Goal: Transaction & Acquisition: Purchase product/service

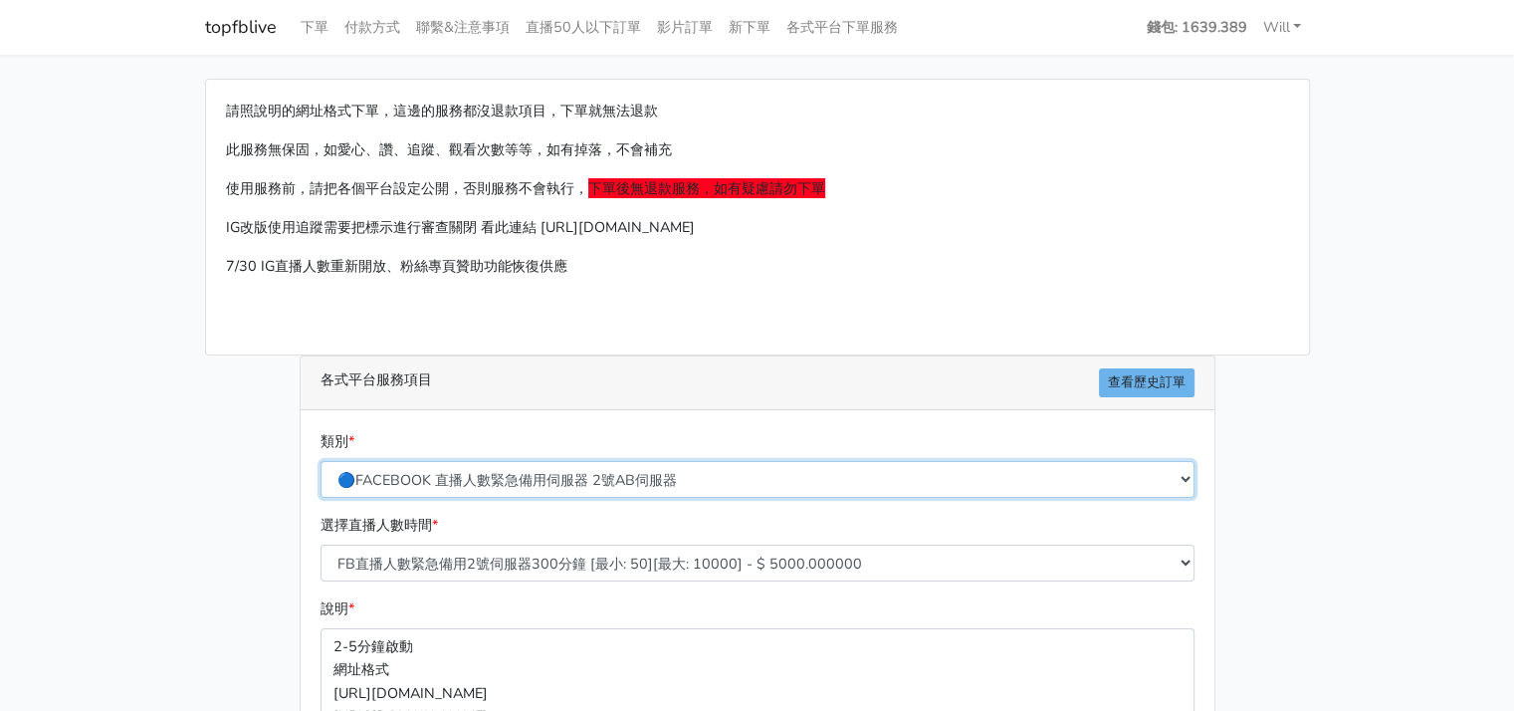
click at [717, 480] on select "🔵FACEBOOK 直播人數緊急備用伺服器 2號AB伺服器 🔵FACEBOOK 網軍專用貼文留言 安全保密 🔵9/30 FACEBOOK 直播人數緩慢進場緩慢…" at bounding box center [758, 479] width 874 height 37
select select "🌕IG 愛心 粉絲追蹤 影片觀看次數 短影片觀看次數"
click at [321, 461] on select "🔵FACEBOOK 直播人數緊急備用伺服器 2號AB伺服器 🔵FACEBOOK 網軍專用貼文留言 安全保密 🔵9/30 FACEBOOK 直播人數緩慢進場緩慢…" at bounding box center [758, 479] width 874 height 37
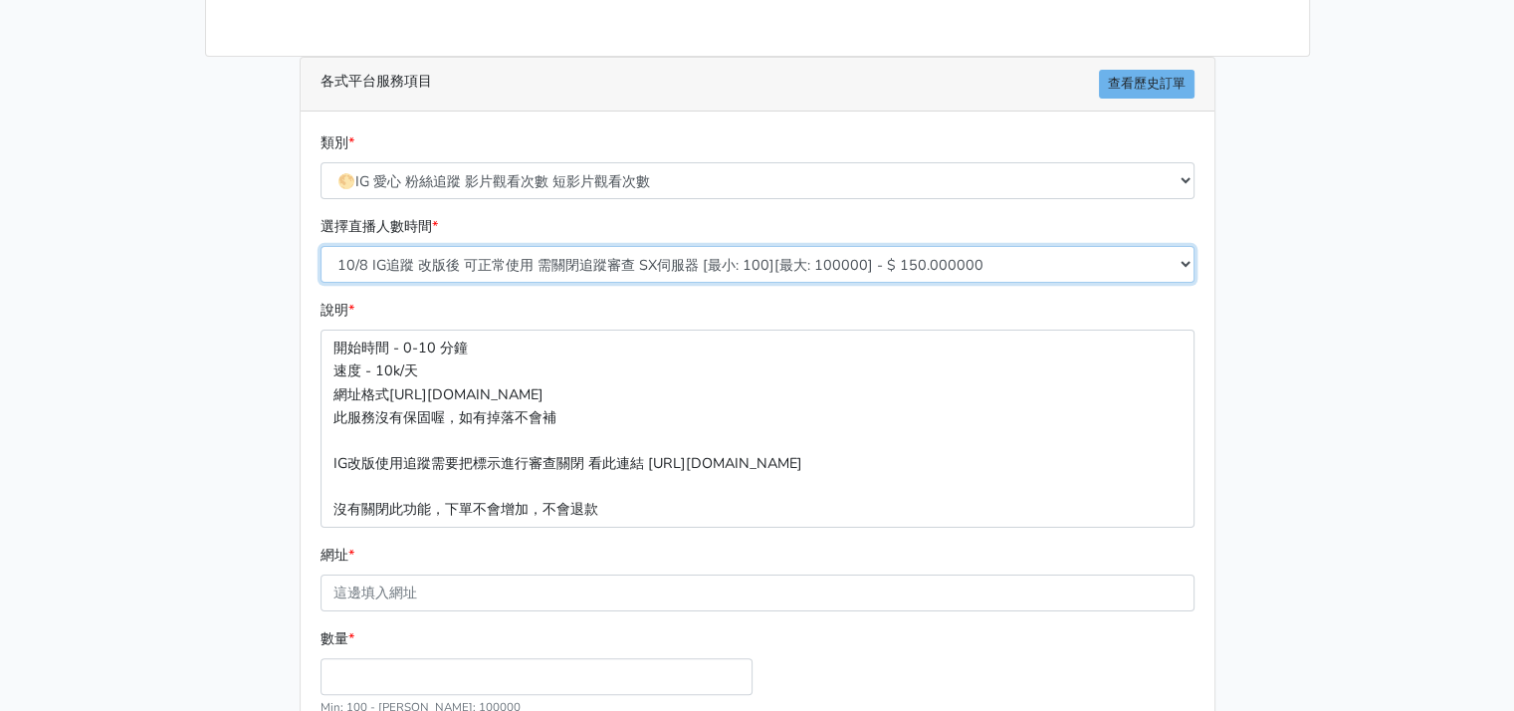
click at [577, 268] on select "10/8 IG追蹤 改版後 可正常使用 需關閉追蹤審查 SX伺服器 [最小: 100][最大: 100000] - $ 150.000000 IG貼文留言 J…" at bounding box center [758, 264] width 874 height 37
select select "630"
click at [321, 246] on select "10/8 IG追蹤 改版後 可正常使用 需關閉追蹤審查 SX伺服器 [最小: 100][最大: 100000] - $ 150.000000 IG貼文留言 J…" at bounding box center [758, 264] width 874 height 37
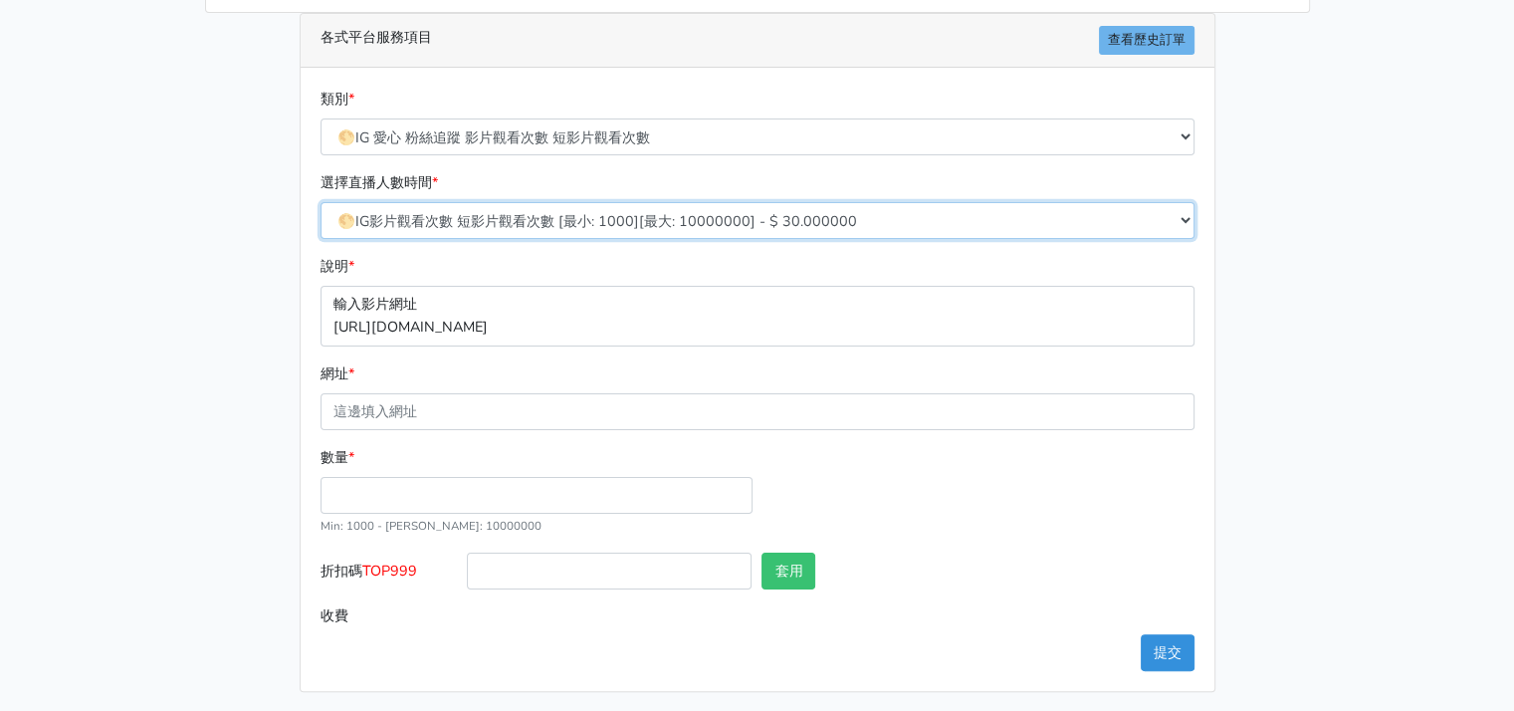
scroll to position [344, 0]
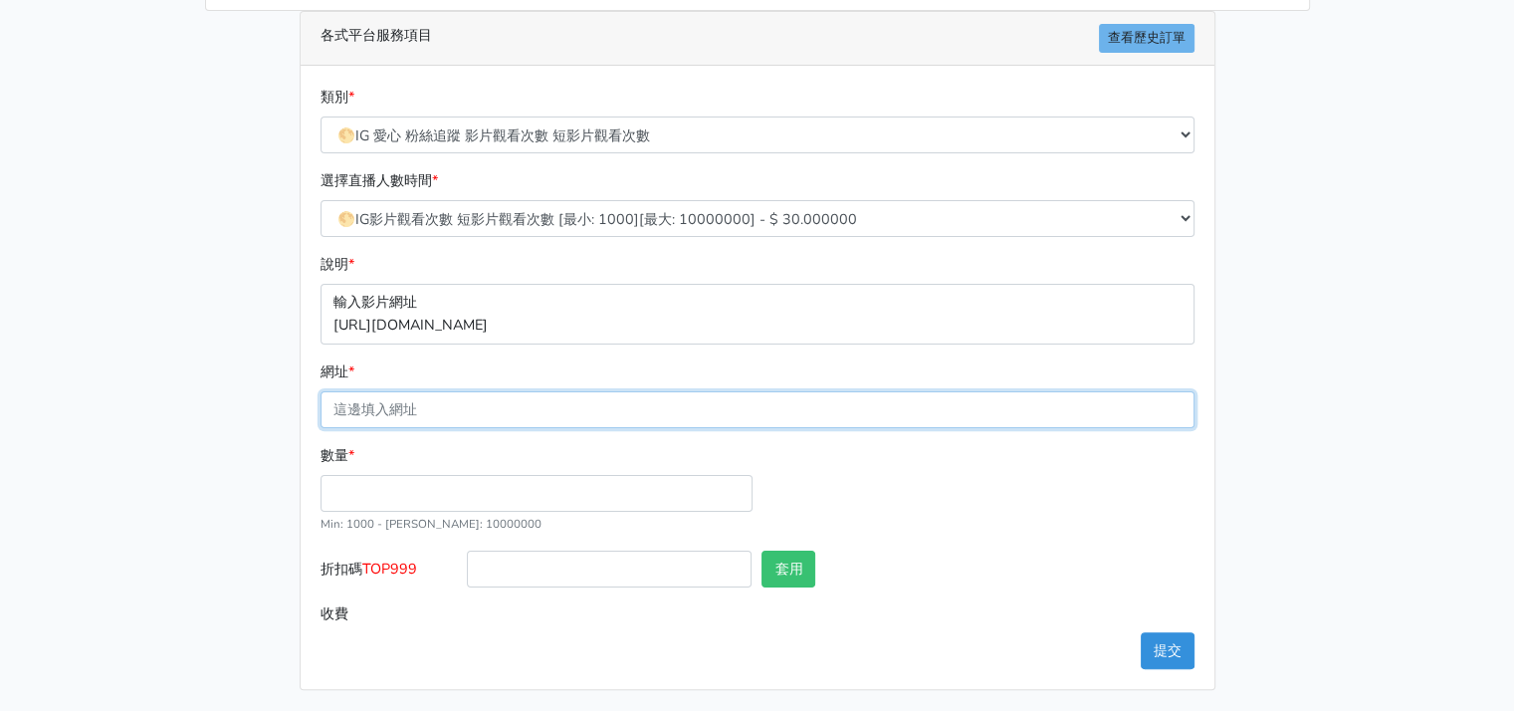
click at [421, 409] on input "網址 *" at bounding box center [758, 409] width 874 height 37
type input "10"
drag, startPoint x: 430, startPoint y: 408, endPoint x: 277, endPoint y: 391, distance: 154.2
click at [309, 386] on div "類別 * 🔵FACEBOOK 直播人數緊急備用伺服器 2號AB伺服器 🔵FACEBOOK 網軍專用貼文留言 安全保密 🔵9/30 FACEBOOK 直播人數緩…" at bounding box center [758, 377] width 914 height 623
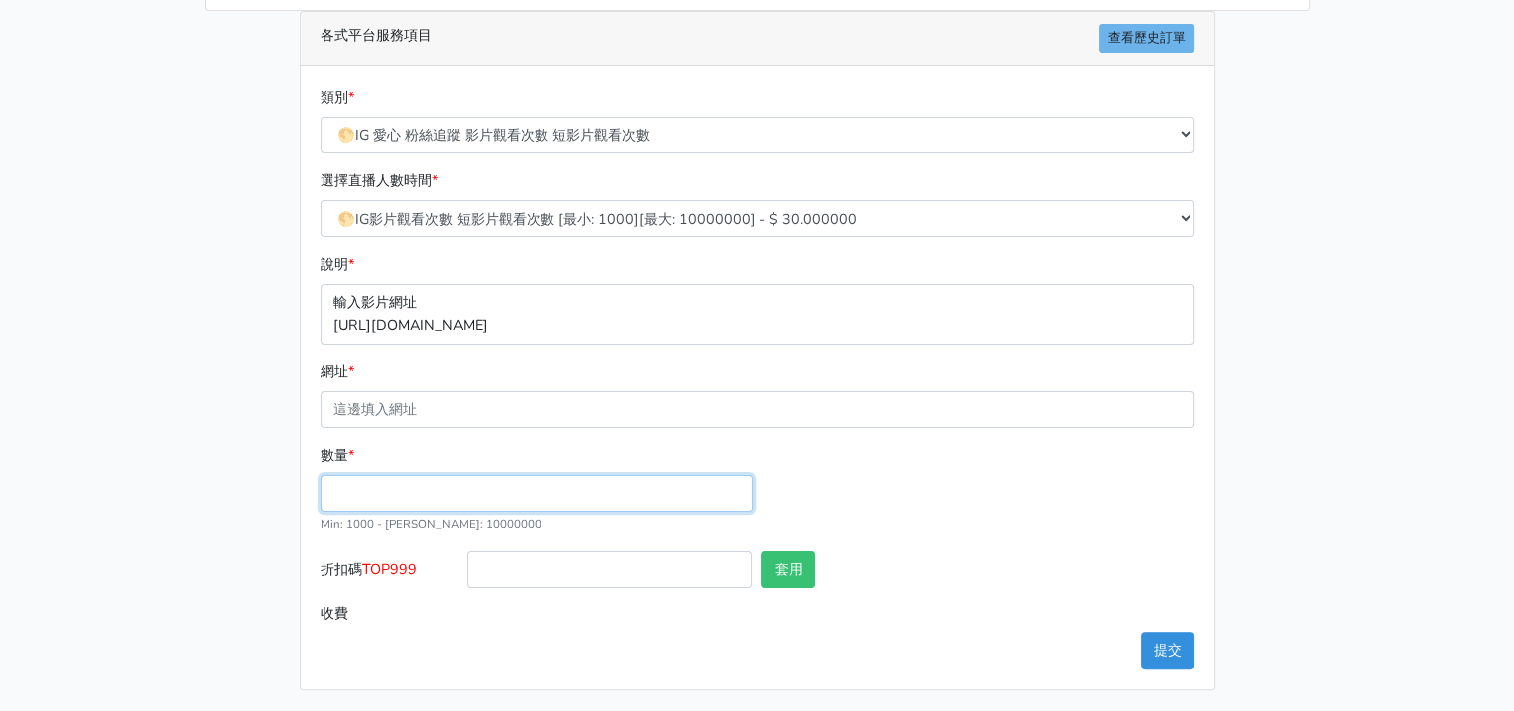
click at [400, 495] on input "數量 *" at bounding box center [537, 493] width 432 height 37
type input "100000"
type input "3000.000"
click at [140, 493] on main "請照說明的網址格式下單，這邊的服務都沒退款項目，下單就無法退款 此服務無保固，如愛心、讚、追蹤、觀看次數等等，如有掉落，不會補充 使用服務前，請把各個平台設定…" at bounding box center [757, 211] width 1514 height 1003
drag, startPoint x: 221, startPoint y: 133, endPoint x: 255, endPoint y: 96, distance: 50.8
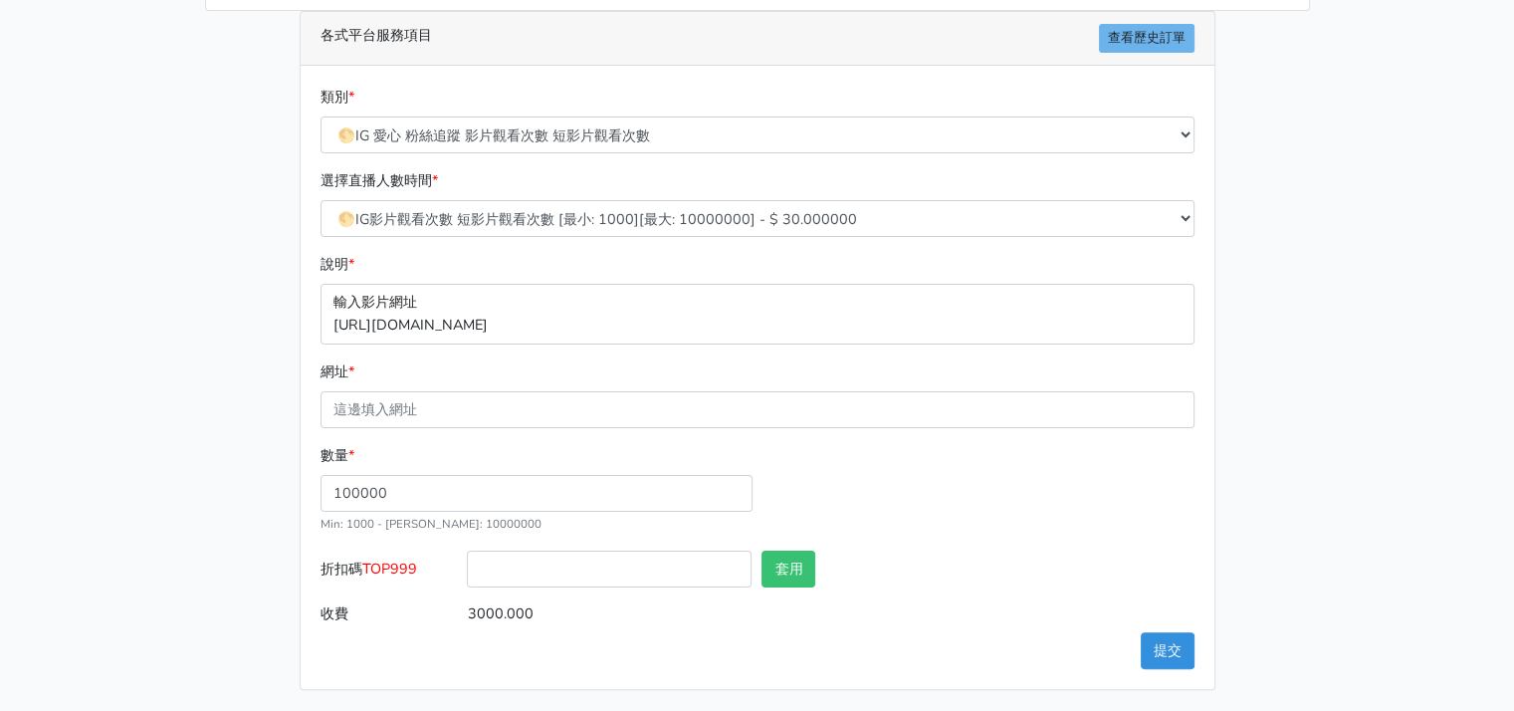
click at [216, 131] on div "請照說明的網址格式下單，這邊的服務都沒退款項目，下單就無法退款 此服務無保固，如愛心、讚、追蹤、觀看次數等等，如有掉落，不會補充 使用服務前，請把各個平台設定…" at bounding box center [757, 212] width 1135 height 956
